Goal: Information Seeking & Learning: Find specific fact

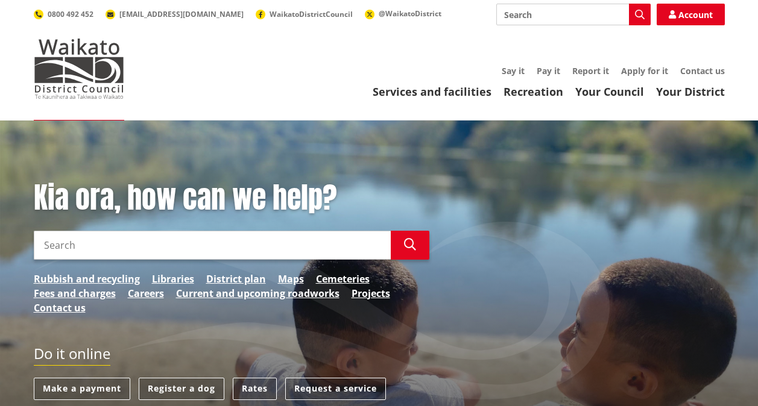
click at [126, 247] on input "Search" at bounding box center [212, 245] width 357 height 29
type input "Are we eligible for a rates rebate"
click at [409, 241] on icon "button" at bounding box center [410, 245] width 12 height 12
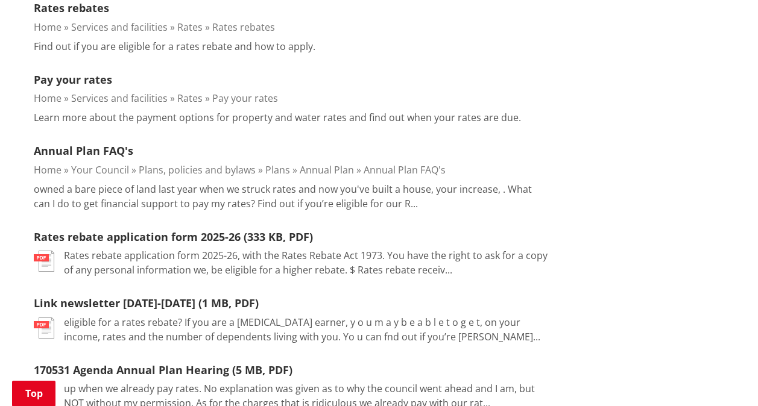
scroll to position [410, 0]
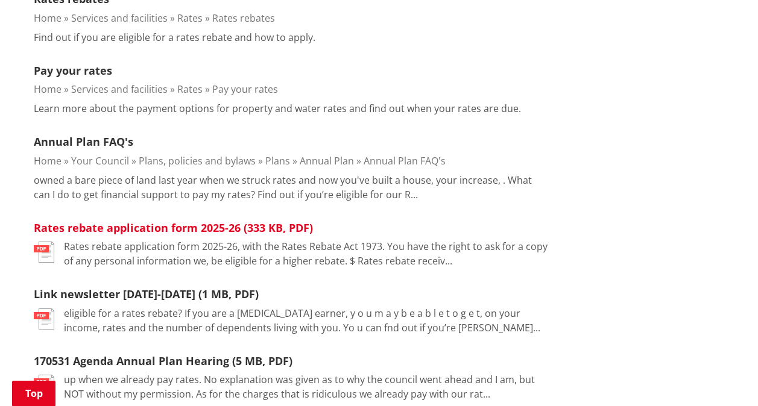
click at [127, 229] on link "Rates rebate application form 2025-26 (333 KB, PDF)" at bounding box center [173, 228] width 279 height 14
